Goal: Task Accomplishment & Management: Manage account settings

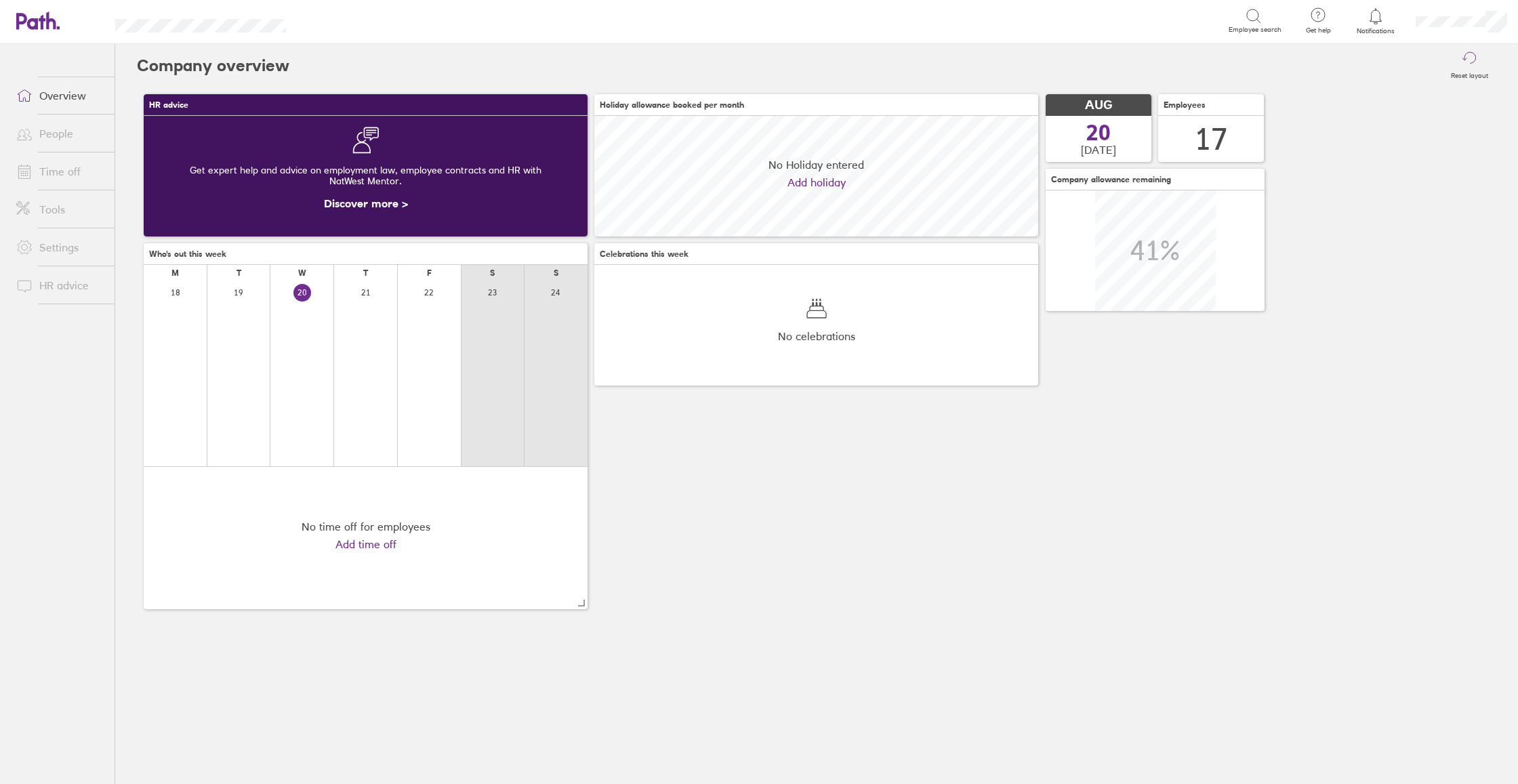
scroll to position [121, 444]
click at [68, 174] on link "Time off" at bounding box center [60, 171] width 109 height 27
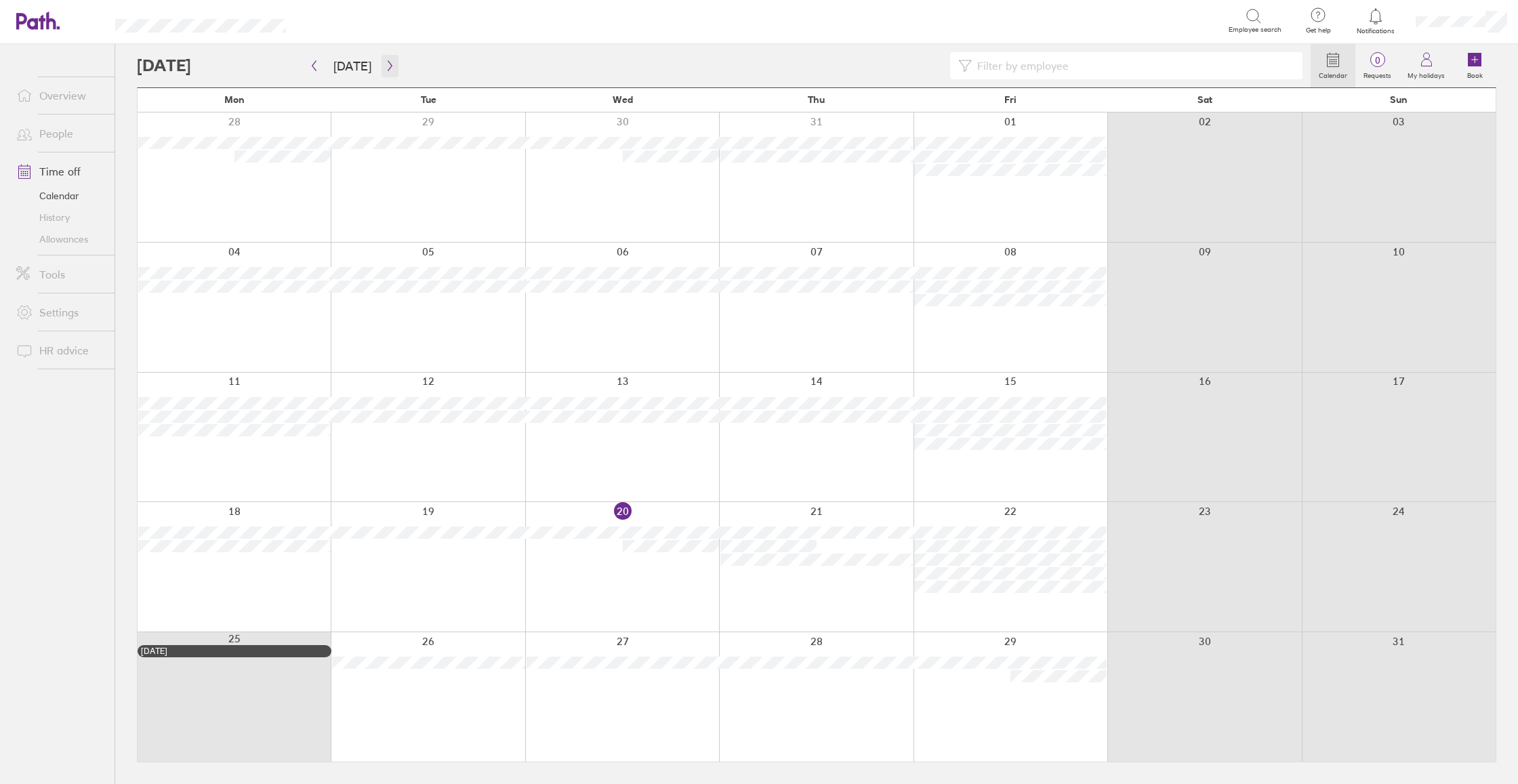
click at [390, 67] on icon "button" at bounding box center [389, 66] width 10 height 11
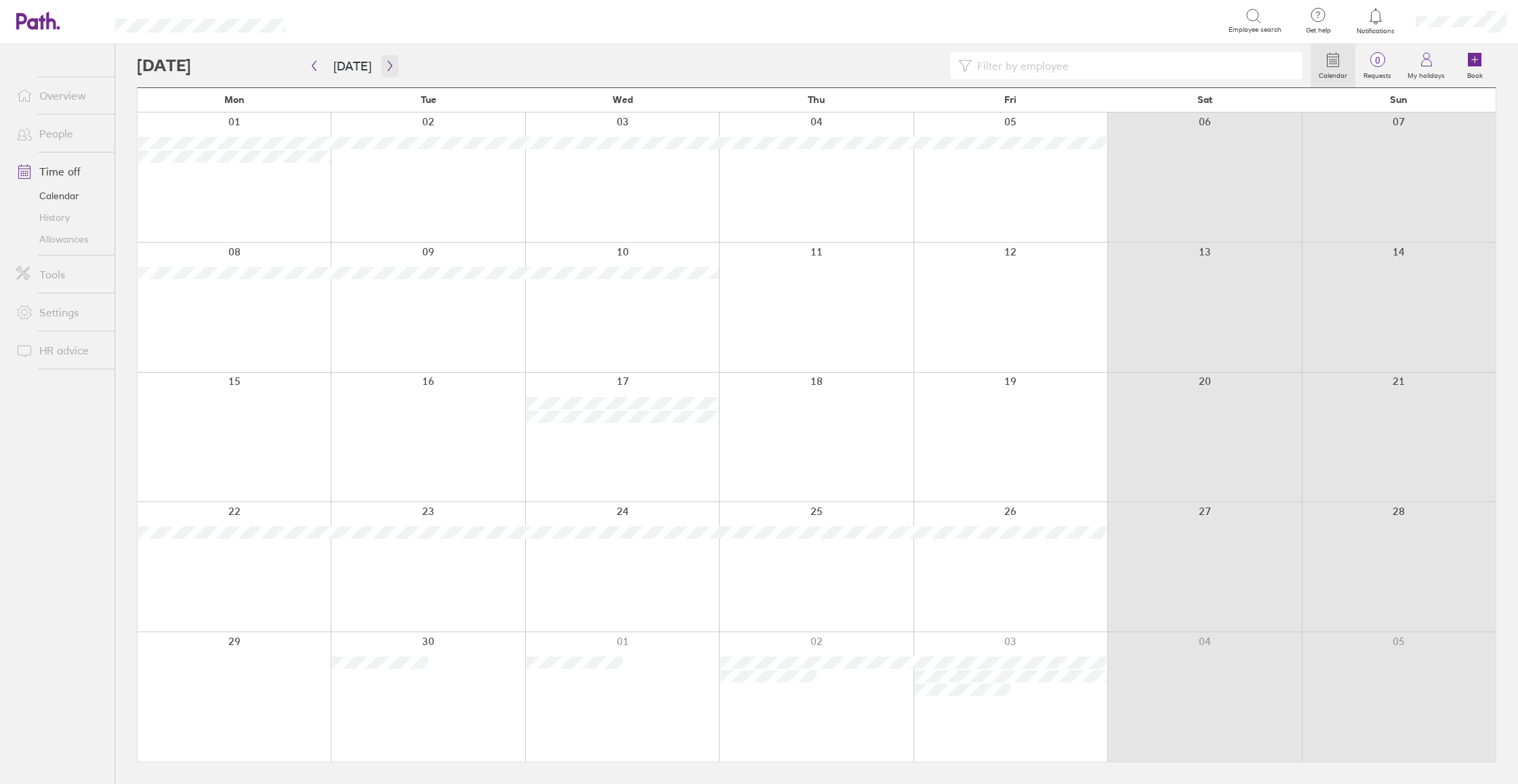
click at [388, 68] on icon "button" at bounding box center [389, 66] width 4 height 10
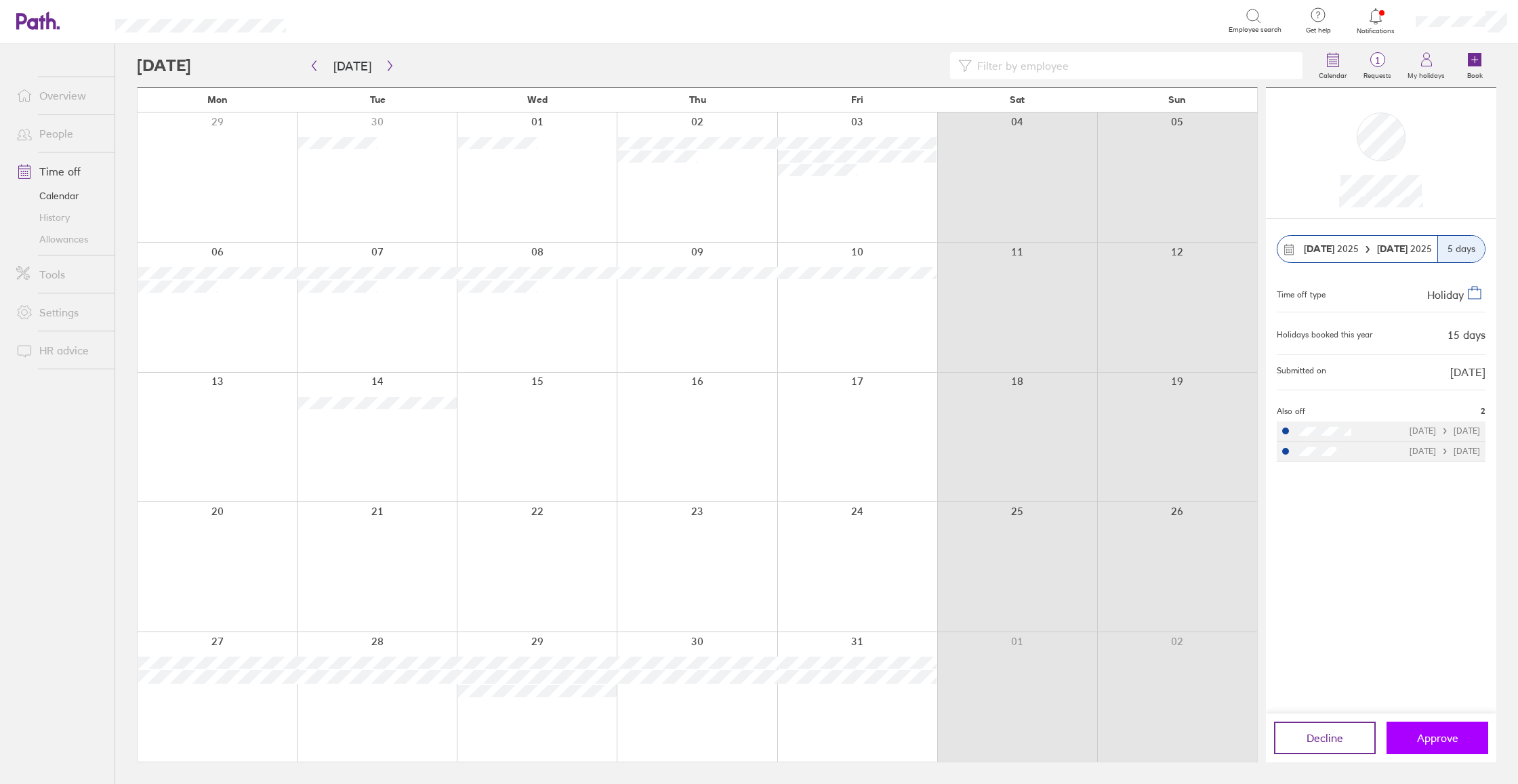
click at [1471, 742] on button "Approve" at bounding box center [1437, 737] width 102 height 32
